Goal: Obtain resource: Download file/media

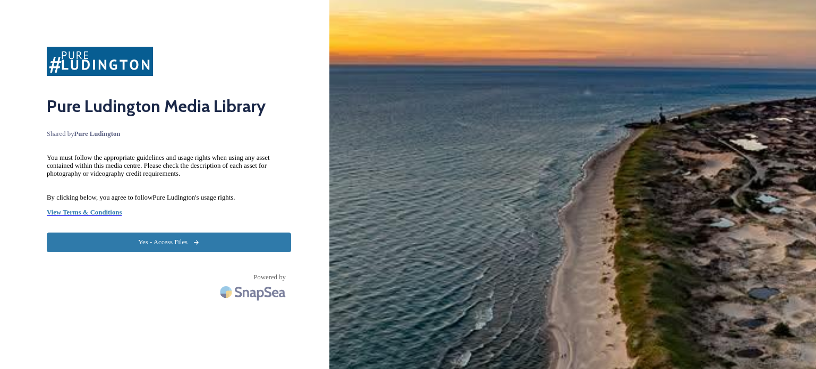
click at [155, 233] on button "Yes - Access Files" at bounding box center [169, 243] width 245 height 20
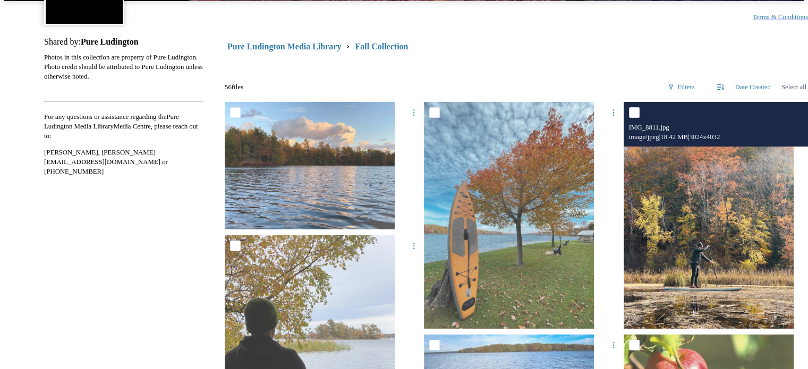
scroll to position [106, 0]
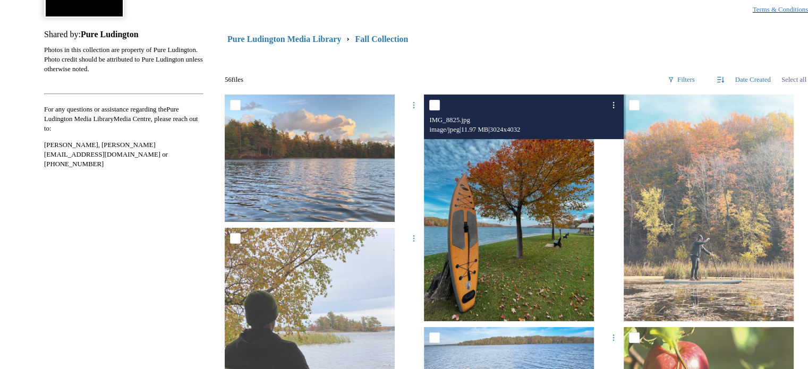
click at [491, 209] on img at bounding box center [509, 208] width 170 height 227
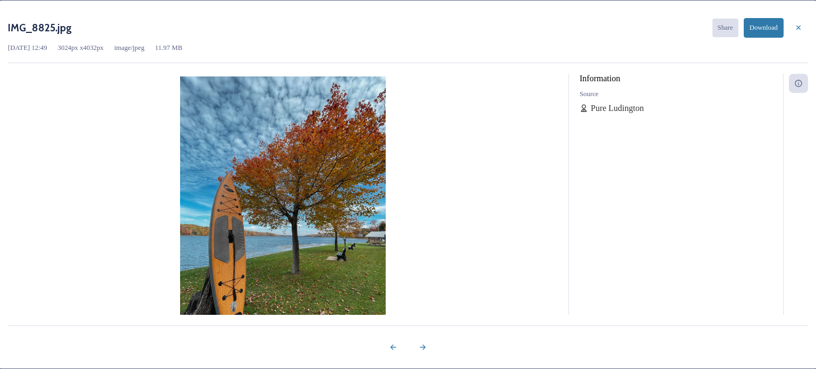
click at [795, 30] on icon at bounding box center [799, 27] width 9 height 9
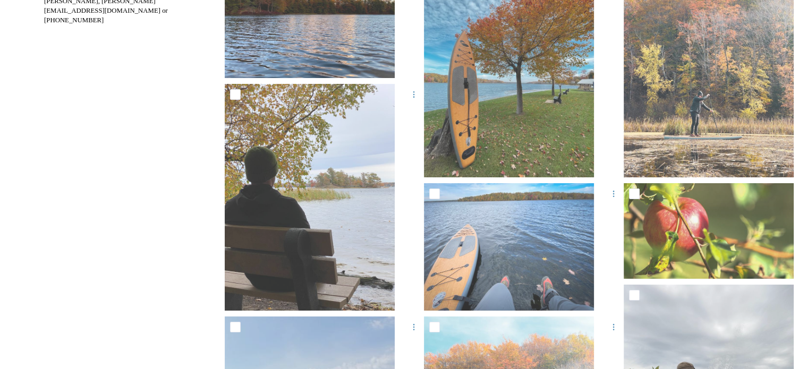
scroll to position [0, 0]
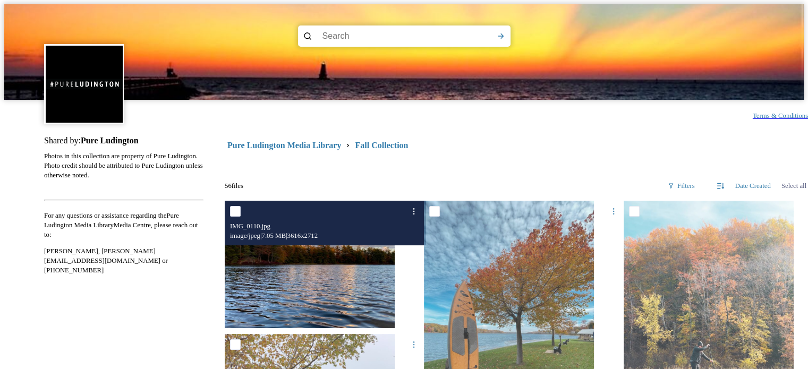
click at [302, 276] on img at bounding box center [310, 265] width 170 height 128
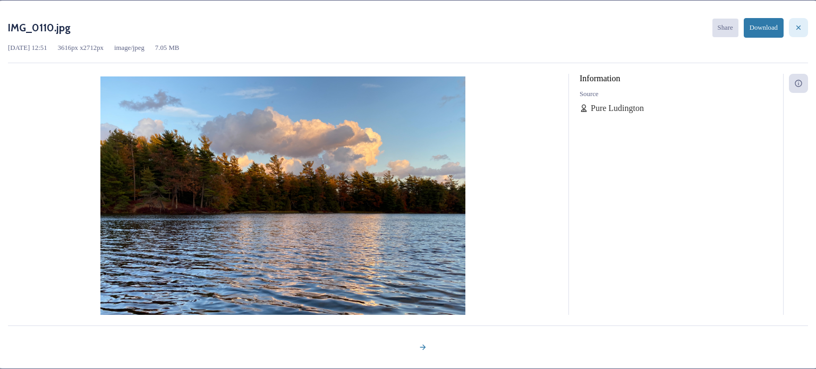
click at [792, 26] on div at bounding box center [798, 27] width 19 height 19
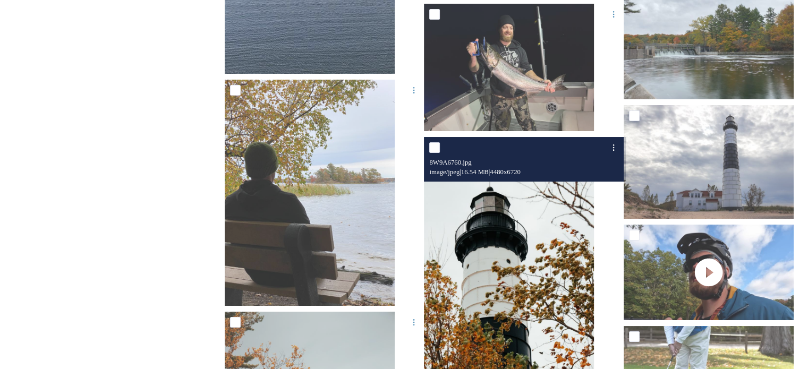
scroll to position [815, 0]
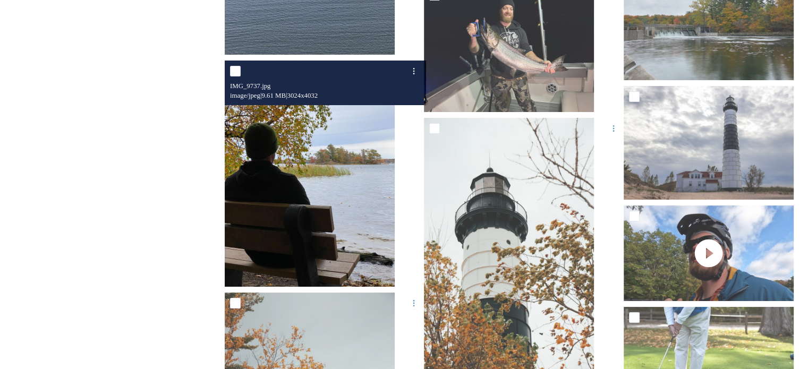
click at [336, 186] on img at bounding box center [310, 174] width 170 height 227
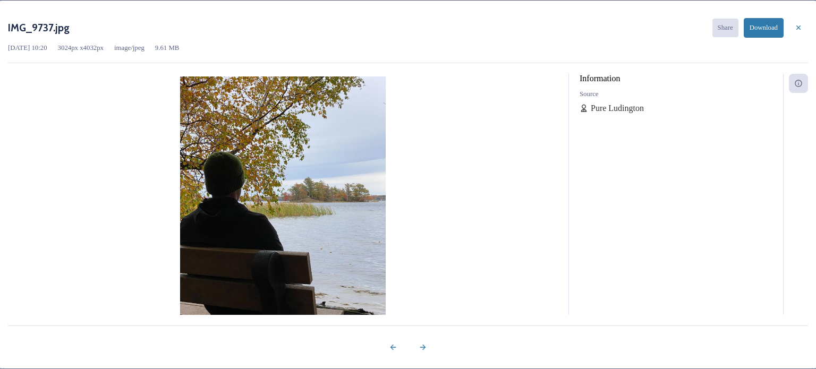
click at [795, 26] on icon at bounding box center [799, 27] width 9 height 9
